Goal: Task Accomplishment & Management: Use online tool/utility

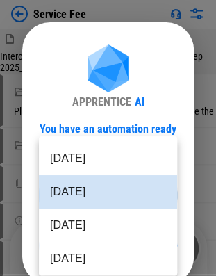
click at [93, 188] on body "Service Fee Intercompany Contract Excel Upload_PROD_100_Sep 2025_start.xlsx Sel…" at bounding box center [108, 138] width 216 height 276
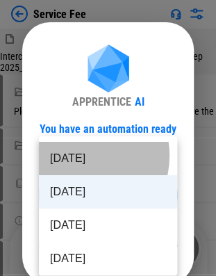
click at [78, 156] on li "[DATE]" at bounding box center [108, 158] width 139 height 33
type input "********"
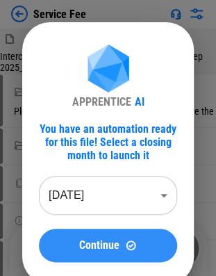
click at [85, 252] on button "Continue" at bounding box center [108, 245] width 139 height 33
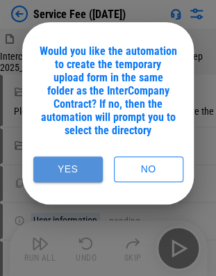
click at [91, 171] on button "Yes" at bounding box center [68, 170] width 70 height 26
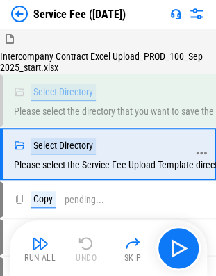
click at [197, 156] on icon at bounding box center [202, 153] width 13 height 13
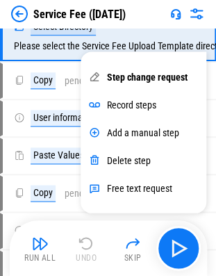
scroll to position [120, 0]
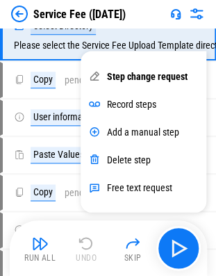
click at [90, 244] on div "Run All Undo Skip" at bounding box center [110, 248] width 184 height 45
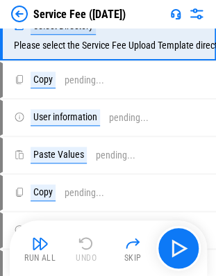
click at [90, 244] on div "Run All Undo Skip" at bounding box center [110, 248] width 184 height 45
click at [20, 13] on img at bounding box center [19, 14] width 17 height 17
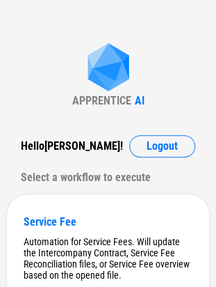
scroll to position [60, 0]
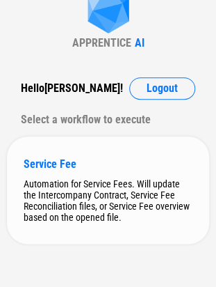
click at [114, 171] on div "Service Fee Automation for Service Fees. Will update the Intercompany Contract,…" at bounding box center [108, 189] width 203 height 107
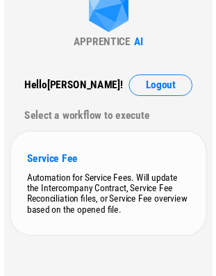
scroll to position [0, 0]
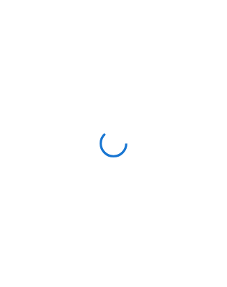
click at [114, 171] on div at bounding box center [113, 143] width 227 height 287
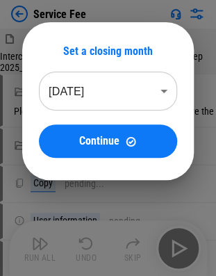
click at [90, 99] on body "Service Fee Intercompany Contract Excel Upload_PROD_100_Sep 2025_start.xlsx Sel…" at bounding box center [108, 138] width 216 height 276
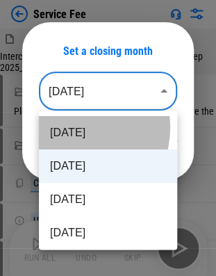
click at [79, 128] on li "[DATE]" at bounding box center [108, 132] width 139 height 33
type input "********"
